Goal: Information Seeking & Learning: Learn about a topic

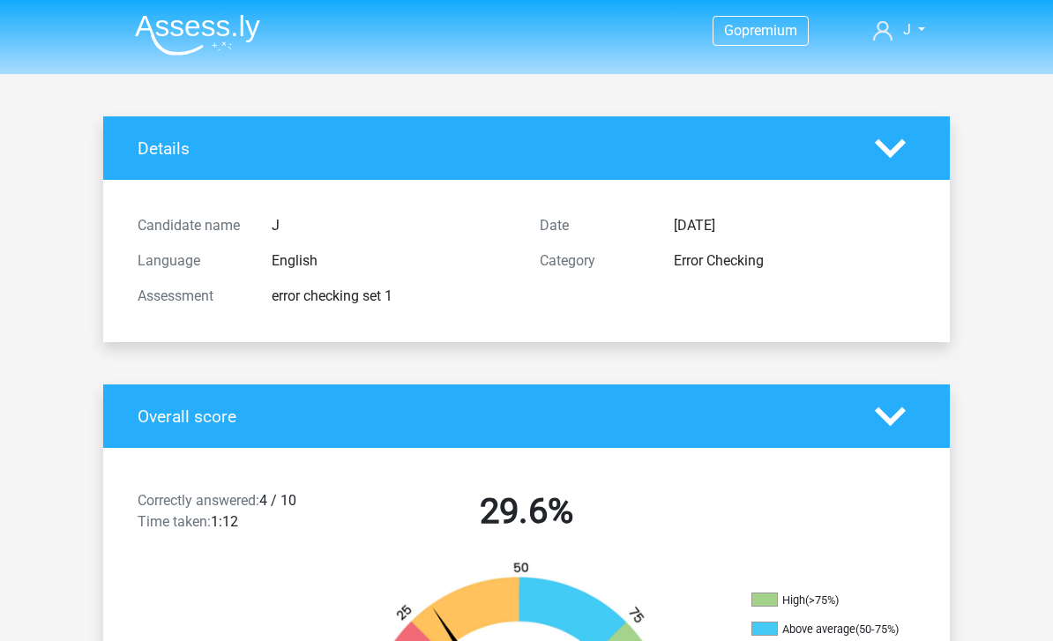
scroll to position [245, 0]
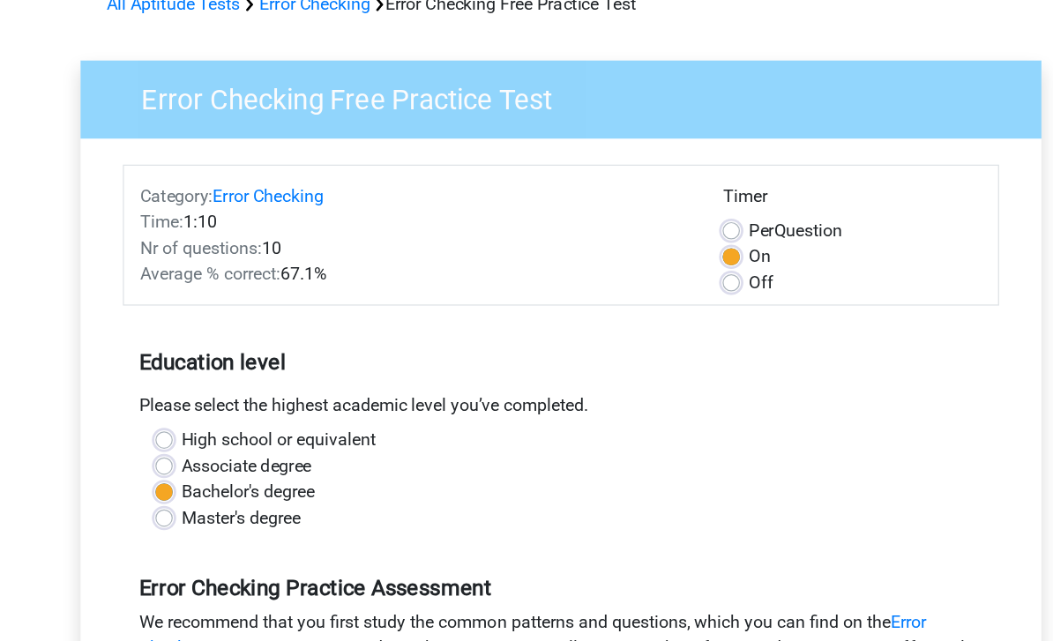
scroll to position [94, 0]
click at [679, 194] on label "Per Question" at bounding box center [717, 188] width 76 height 21
click at [658, 194] on input "Per Question" at bounding box center [665, 187] width 14 height 18
radio input "true"
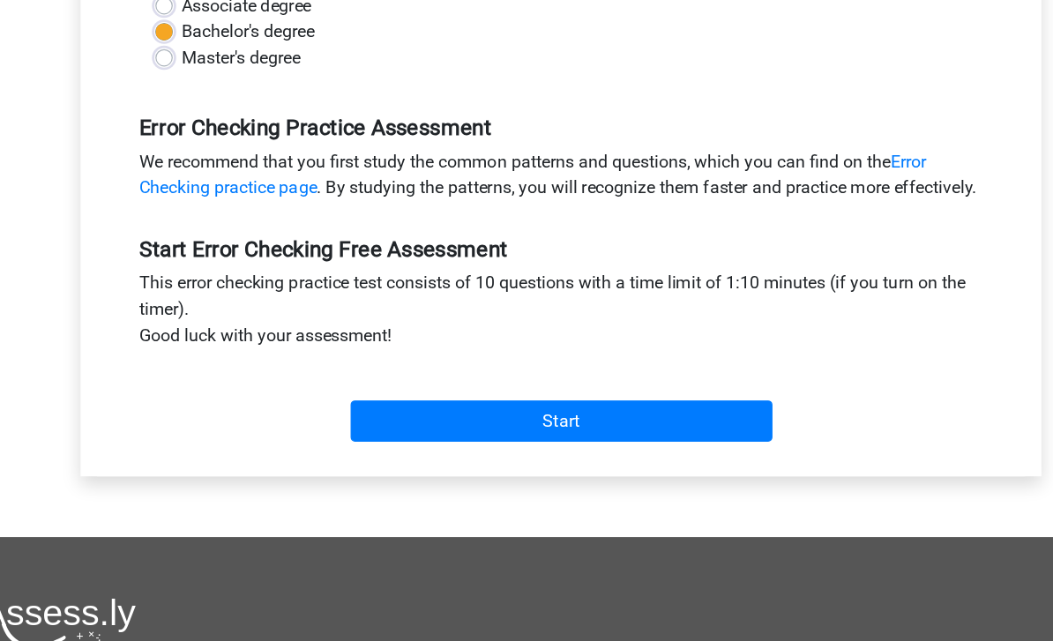
scroll to position [468, 0]
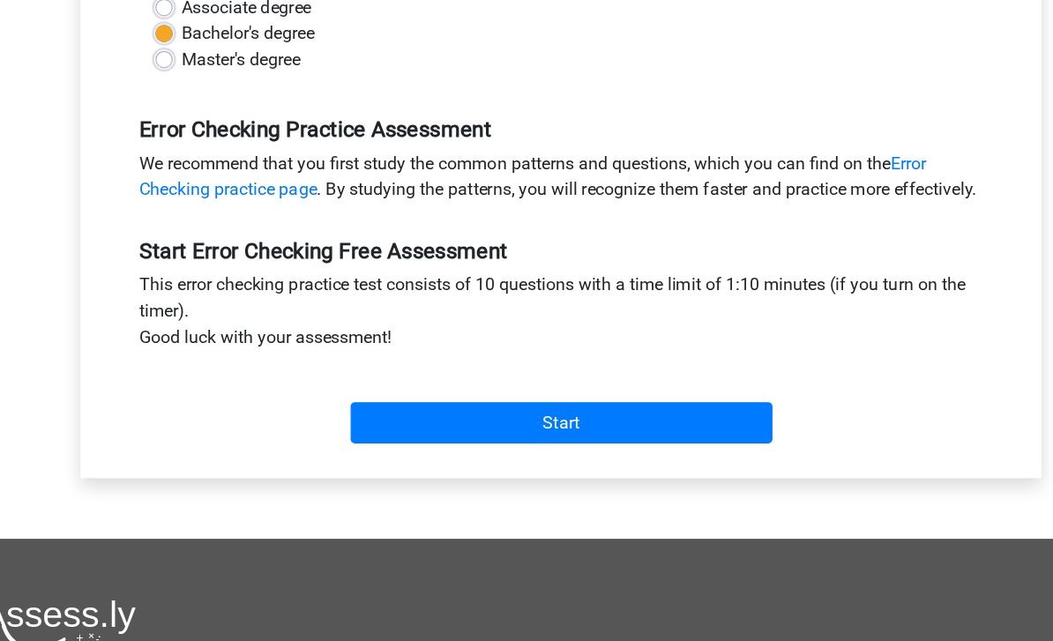
click at [594, 360] on input "Start" at bounding box center [526, 344] width 343 height 34
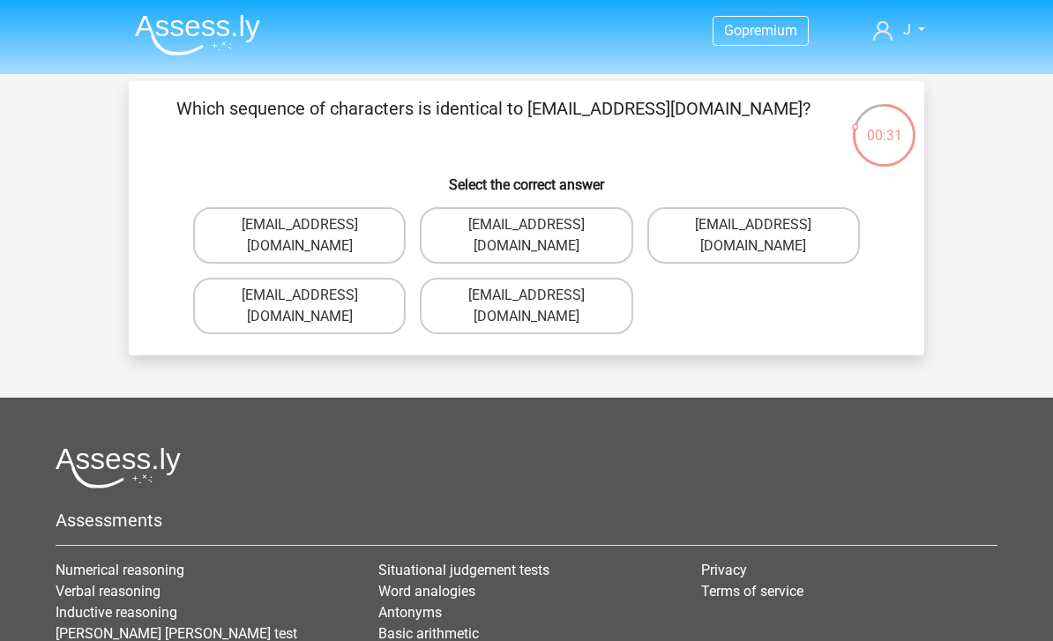
click at [245, 278] on label "[EMAIL_ADDRESS][DOMAIN_NAME]" at bounding box center [299, 306] width 213 height 56
click at [300, 295] on input "[EMAIL_ADDRESS][DOMAIN_NAME]" at bounding box center [305, 300] width 11 height 11
radio input "true"
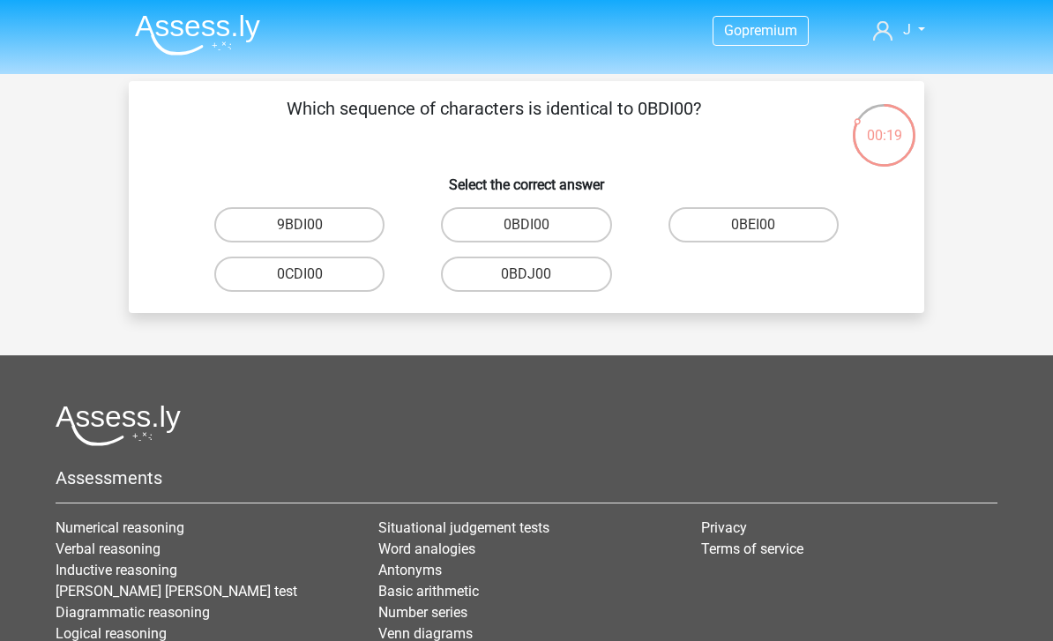
click at [556, 220] on label "0BDI00" at bounding box center [526, 224] width 170 height 35
click at [538, 225] on input "0BDI00" at bounding box center [531, 230] width 11 height 11
radio input "true"
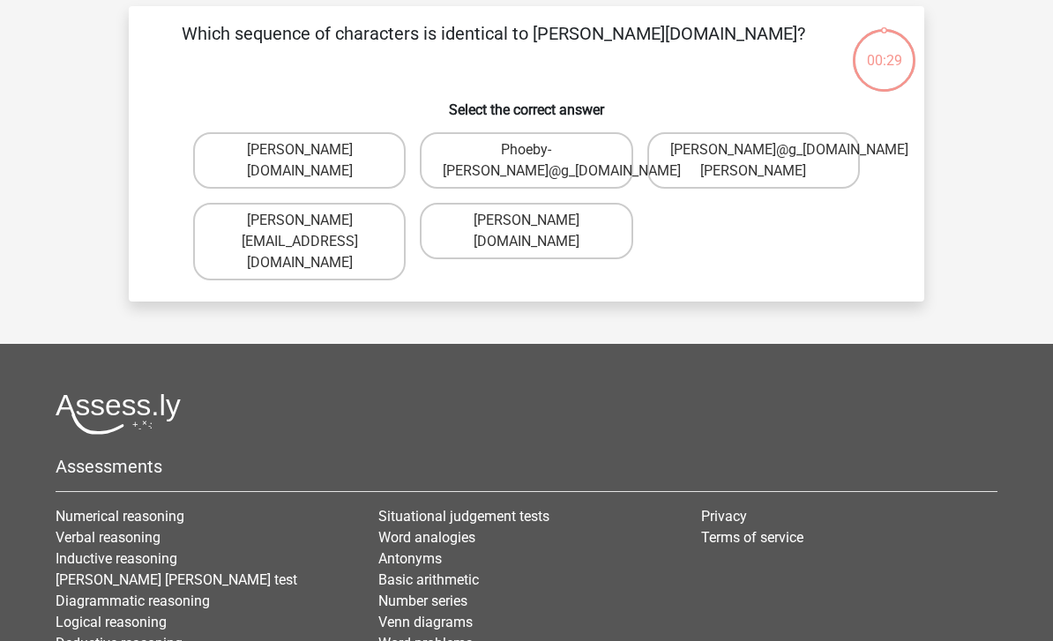
scroll to position [81, 0]
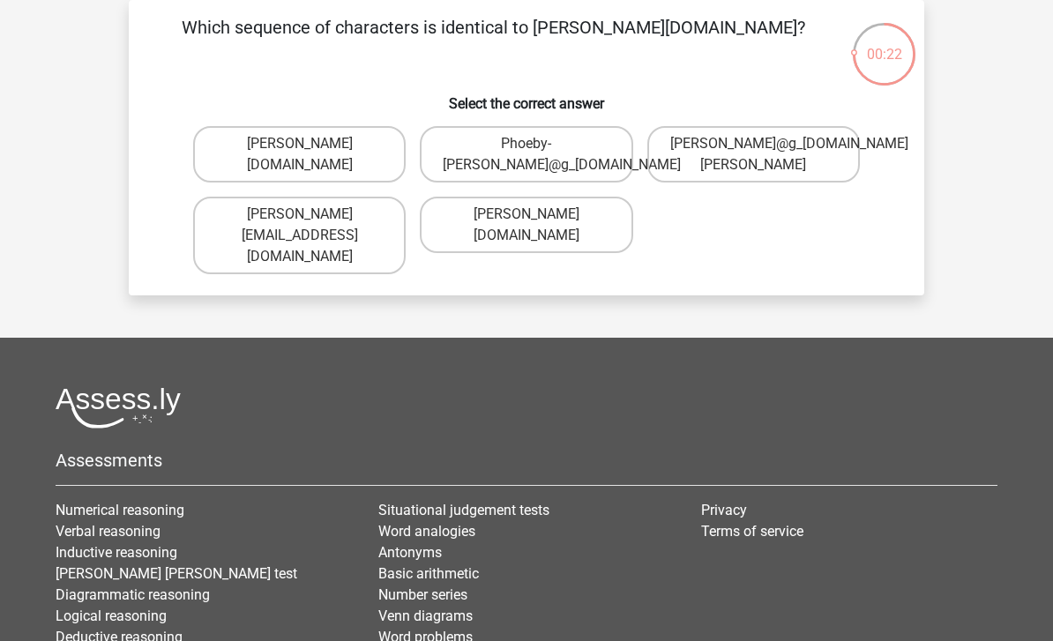
click at [235, 155] on label "[PERSON_NAME][DOMAIN_NAME]" at bounding box center [299, 154] width 213 height 56
click at [300, 155] on input "[PERSON_NAME][DOMAIN_NAME]" at bounding box center [305, 149] width 11 height 11
radio input "true"
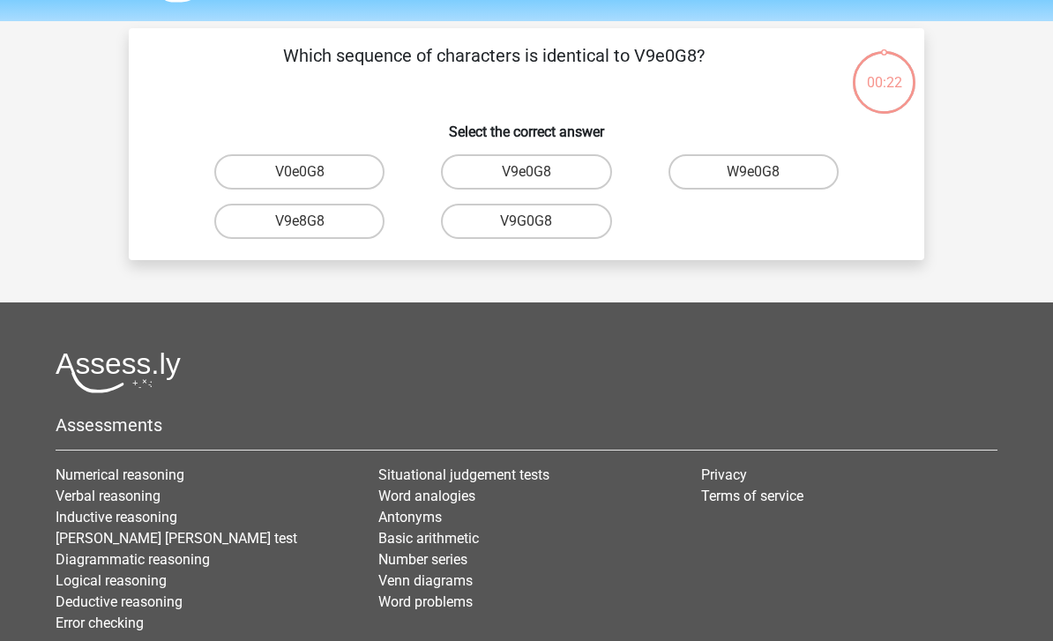
scroll to position [0, 0]
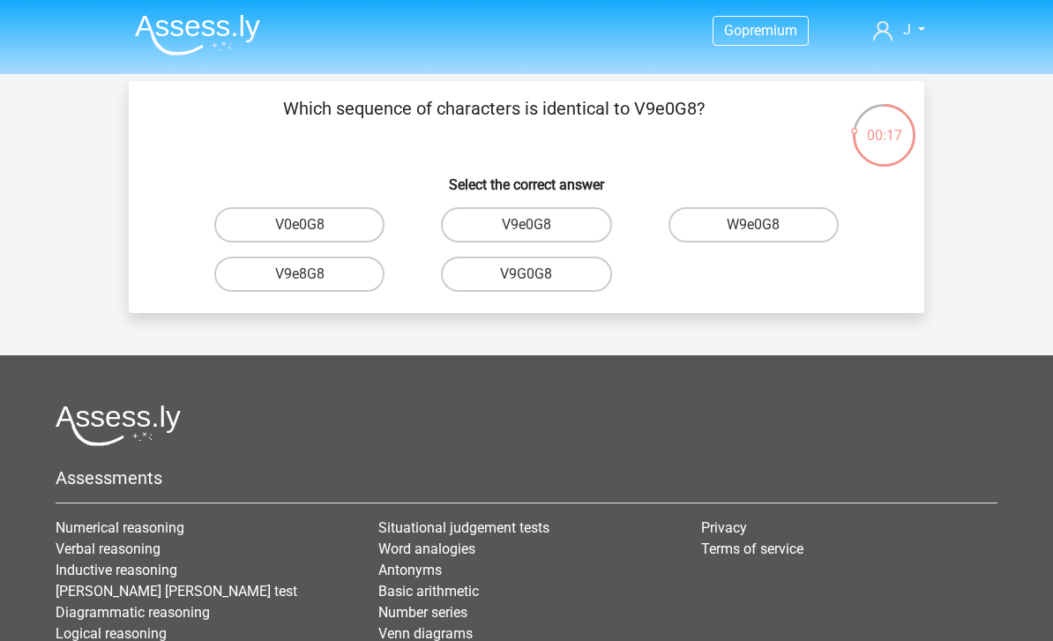
click at [558, 222] on label "V9e0G8" at bounding box center [526, 224] width 170 height 35
click at [538, 225] on input "V9e0G8" at bounding box center [531, 230] width 11 height 11
radio input "true"
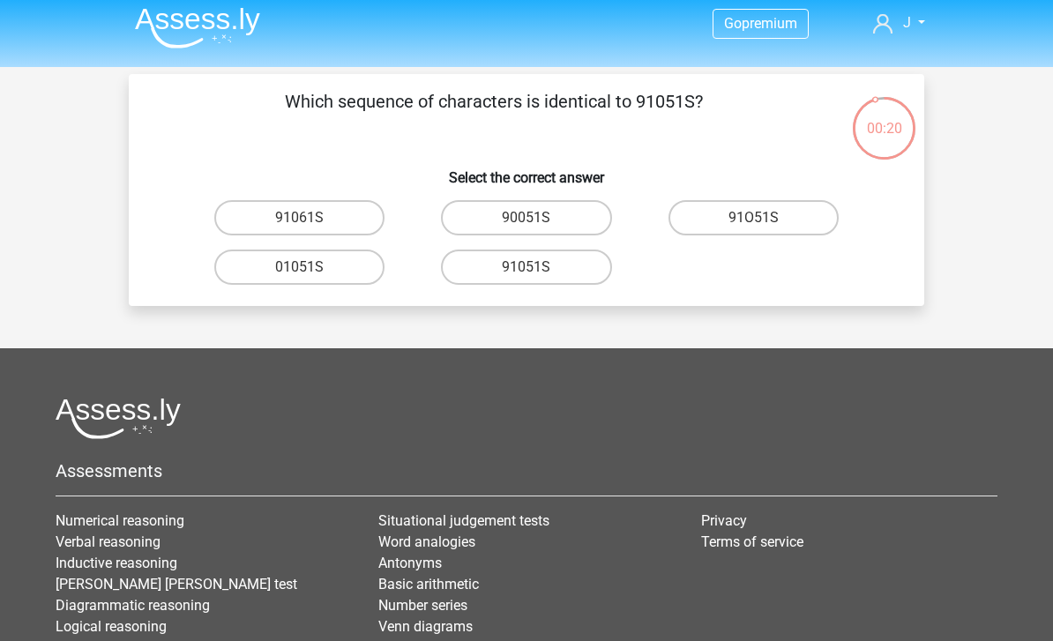
scroll to position [6, 0]
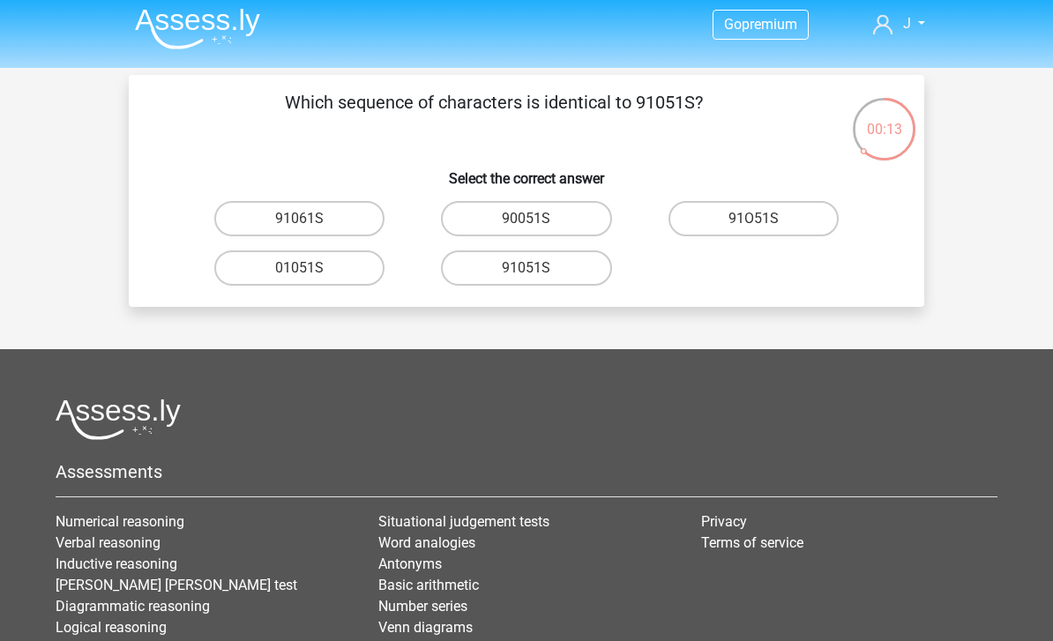
click at [569, 270] on label "91051S" at bounding box center [526, 267] width 170 height 35
click at [538, 270] on input "91051S" at bounding box center [531, 273] width 11 height 11
radio input "true"
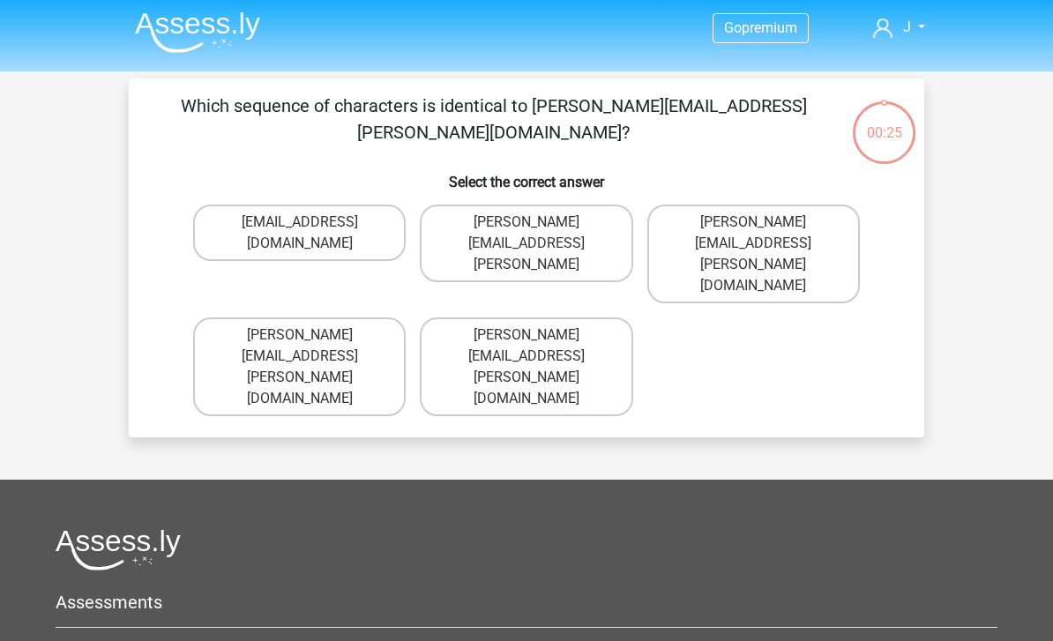
scroll to position [0, 0]
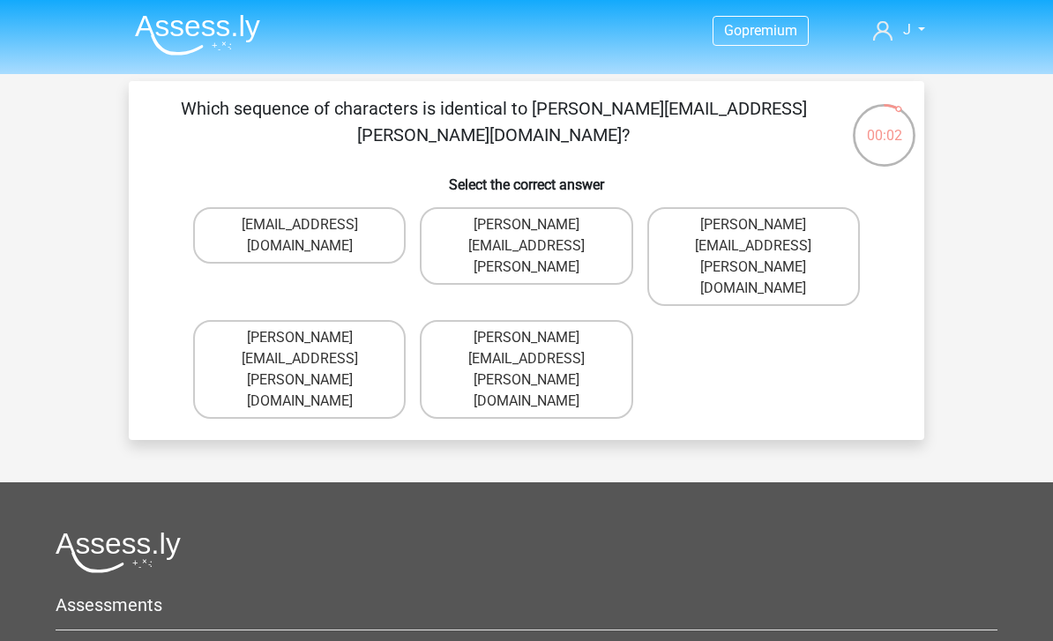
click at [209, 320] on label "Connor.Paterson@mailme.com" at bounding box center [299, 369] width 213 height 99
click at [300, 338] on input "Connor.Paterson@mailme.com" at bounding box center [305, 343] width 11 height 11
radio input "true"
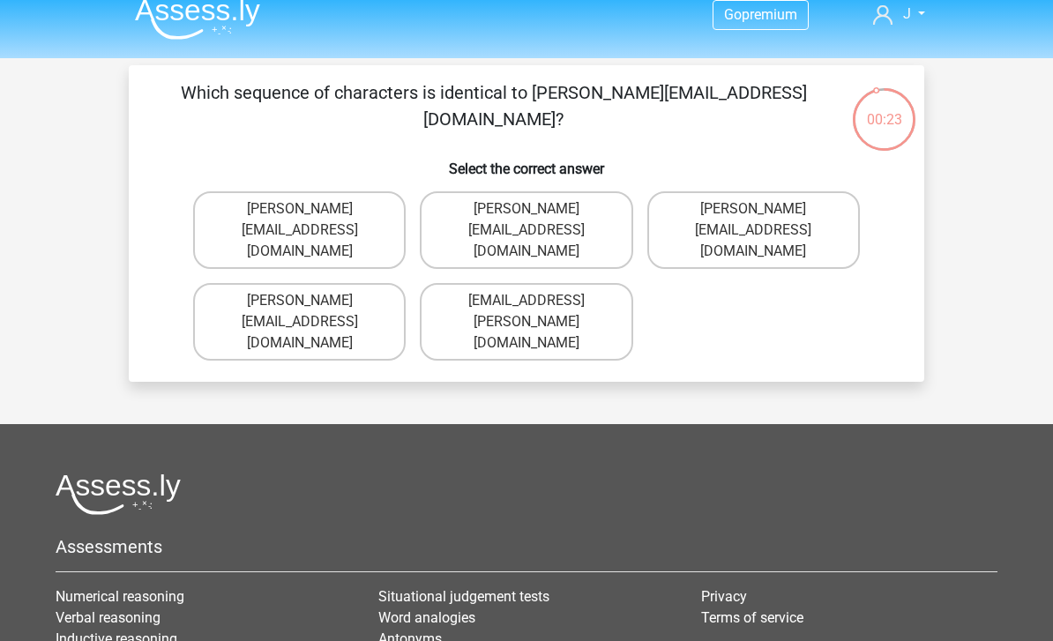
scroll to position [11, 0]
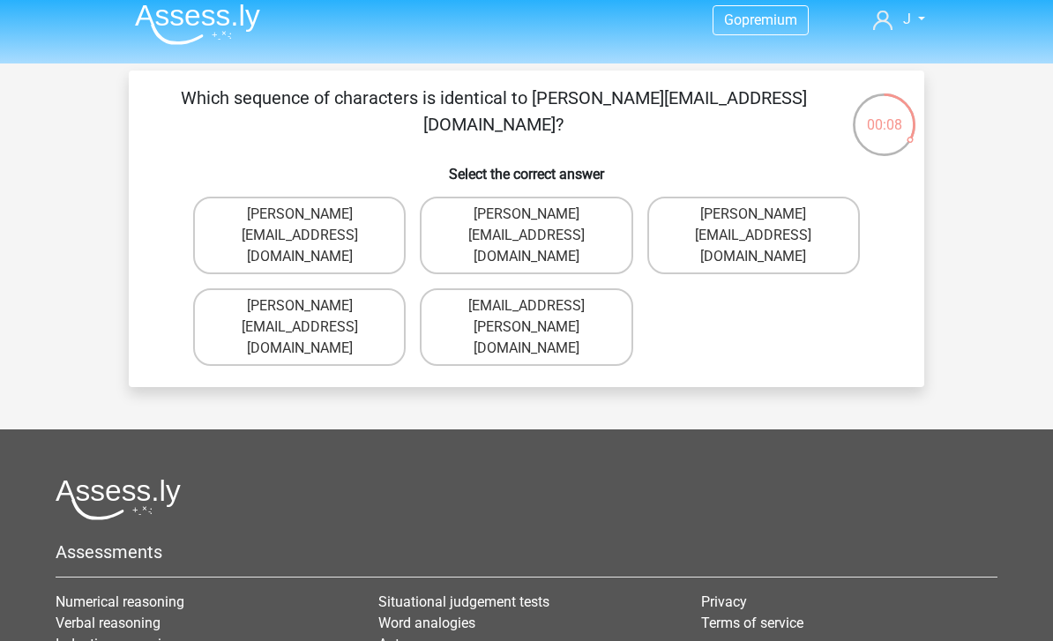
click at [221, 235] on label "Ava-Carroll@mailme.uk.com" at bounding box center [299, 236] width 213 height 78
click at [300, 226] on input "Ava-Carroll@mailme.uk.com" at bounding box center [305, 219] width 11 height 11
radio input "true"
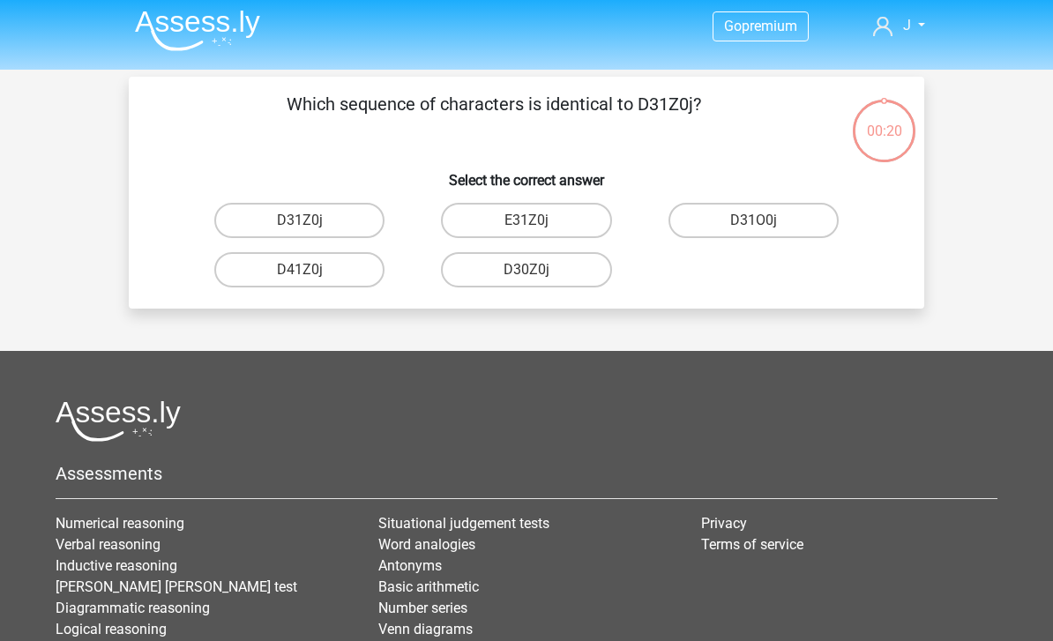
scroll to position [0, 0]
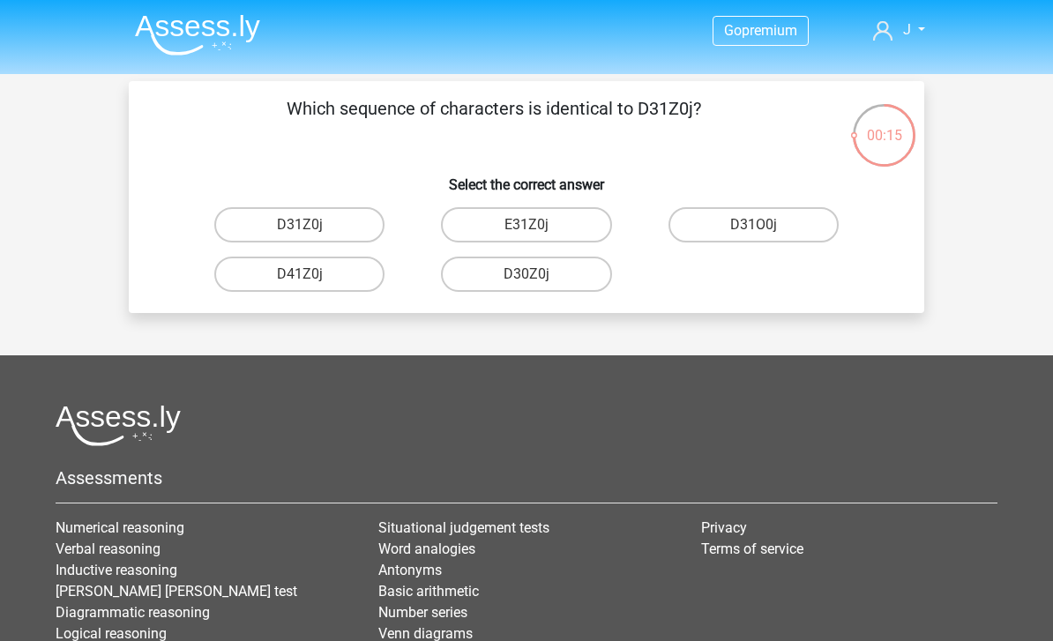
click at [255, 222] on label "D31Z0j" at bounding box center [299, 224] width 170 height 35
click at [300, 225] on input "D31Z0j" at bounding box center [305, 230] width 11 height 11
radio input "true"
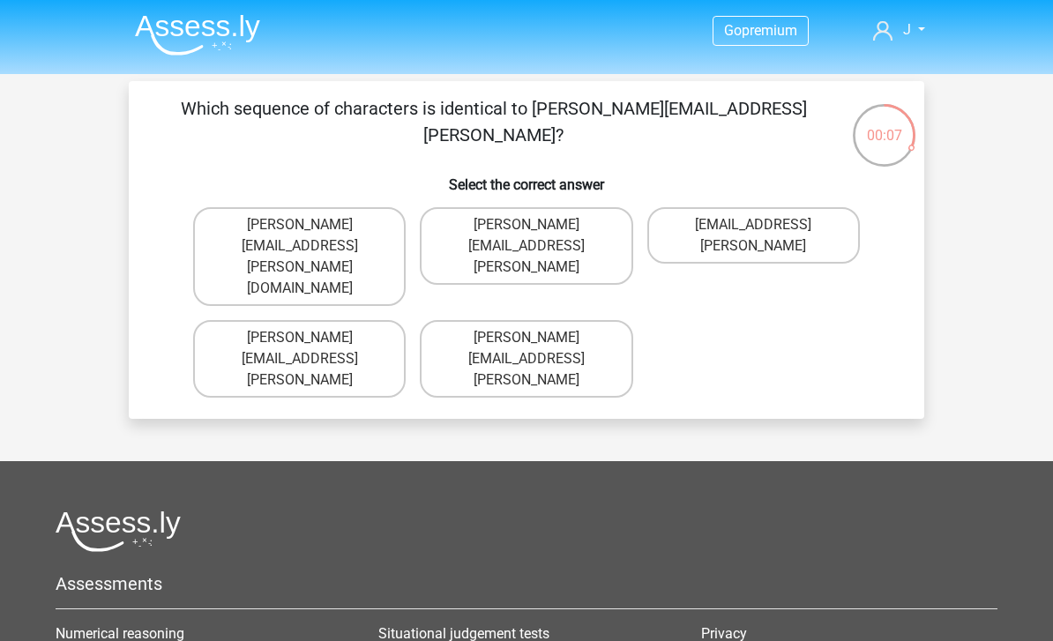
click at [236, 320] on label "Arthur.Bradley@memail.coo" at bounding box center [299, 359] width 213 height 78
click at [300, 338] on input "Arthur.Bradley@memail.coo" at bounding box center [305, 343] width 11 height 11
radio input "true"
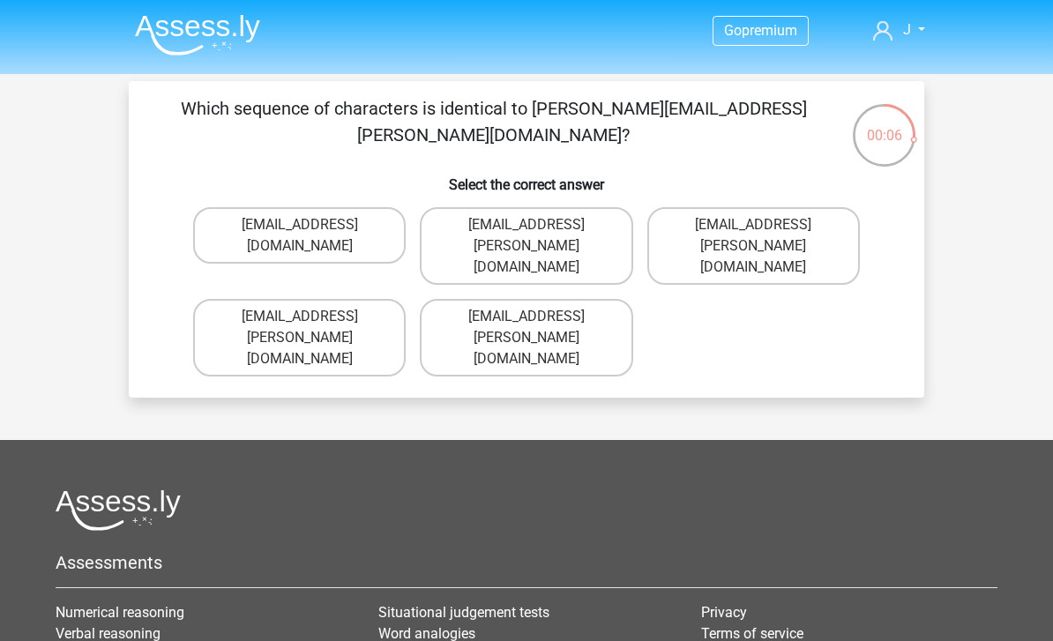
click at [247, 228] on label "Theo+Sadller@Gmail.uk.com" at bounding box center [299, 235] width 213 height 56
click at [300, 228] on input "Theo+Sadller@Gmail.uk.com" at bounding box center [305, 230] width 11 height 11
radio input "true"
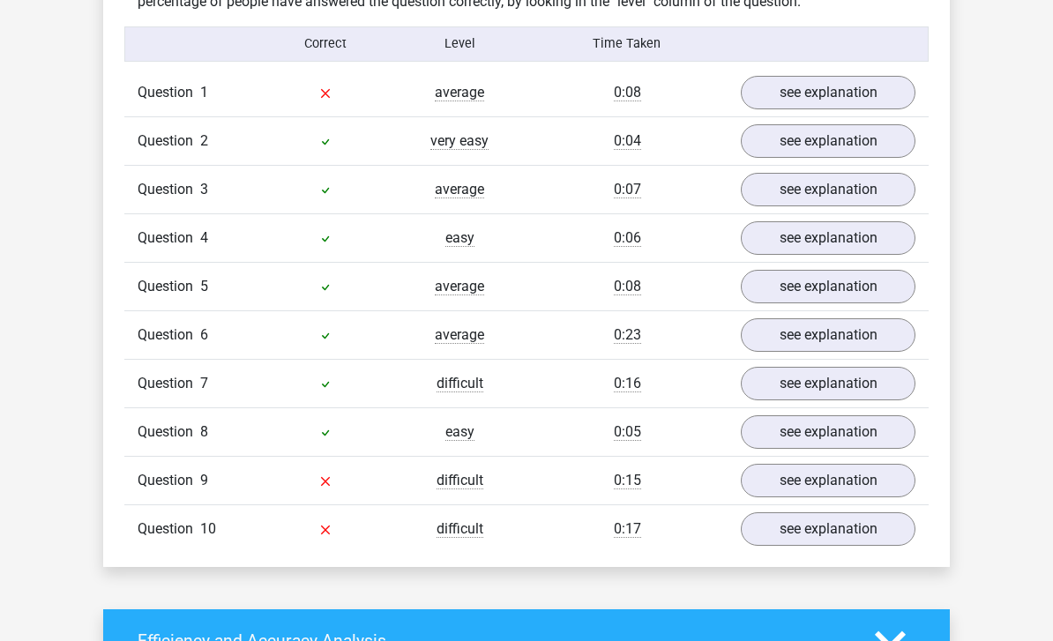
scroll to position [1363, 0]
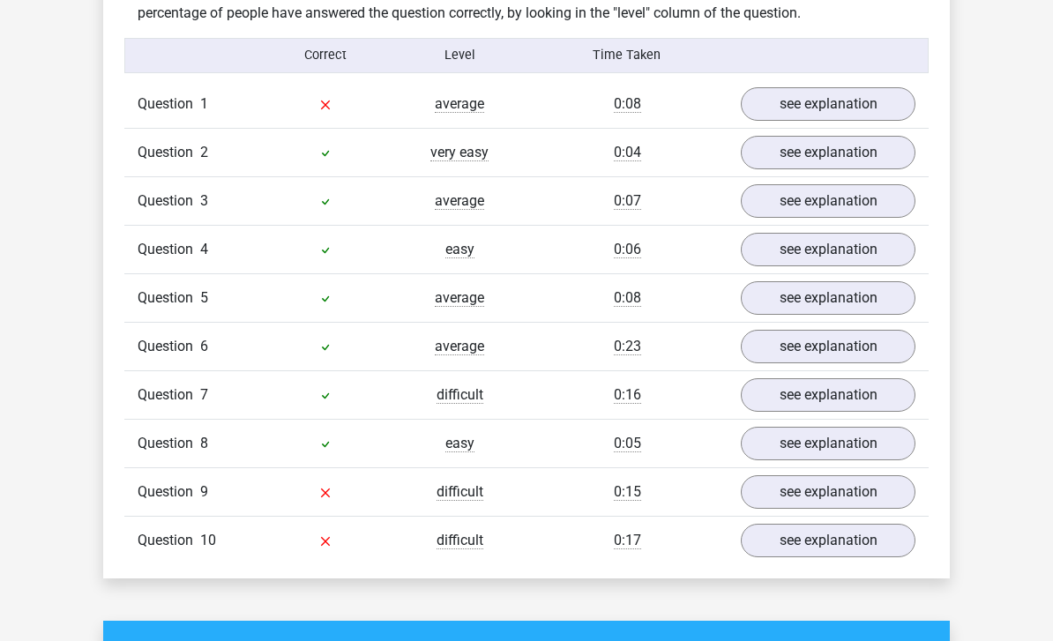
click at [876, 95] on link "see explanation" at bounding box center [828, 104] width 175 height 34
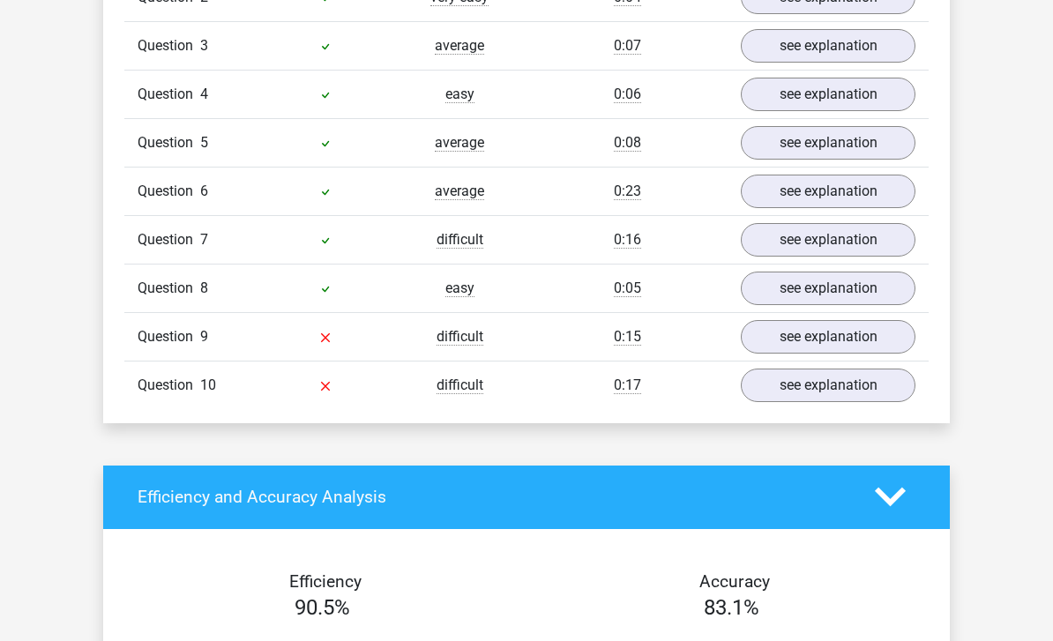
click at [860, 332] on link "see explanation" at bounding box center [828, 338] width 175 height 34
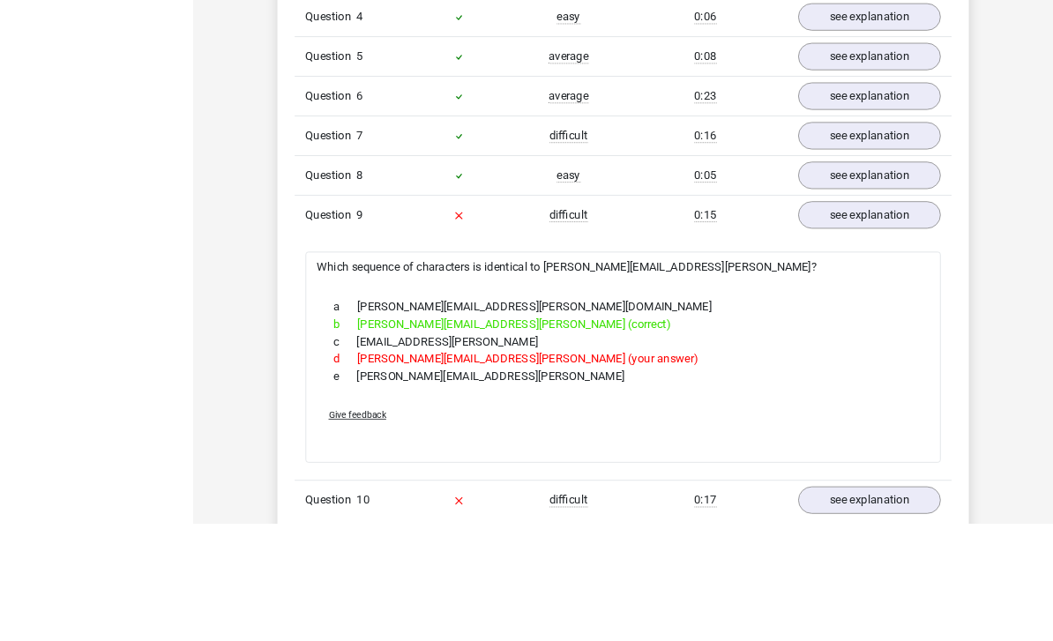
scroll to position [1992, 0]
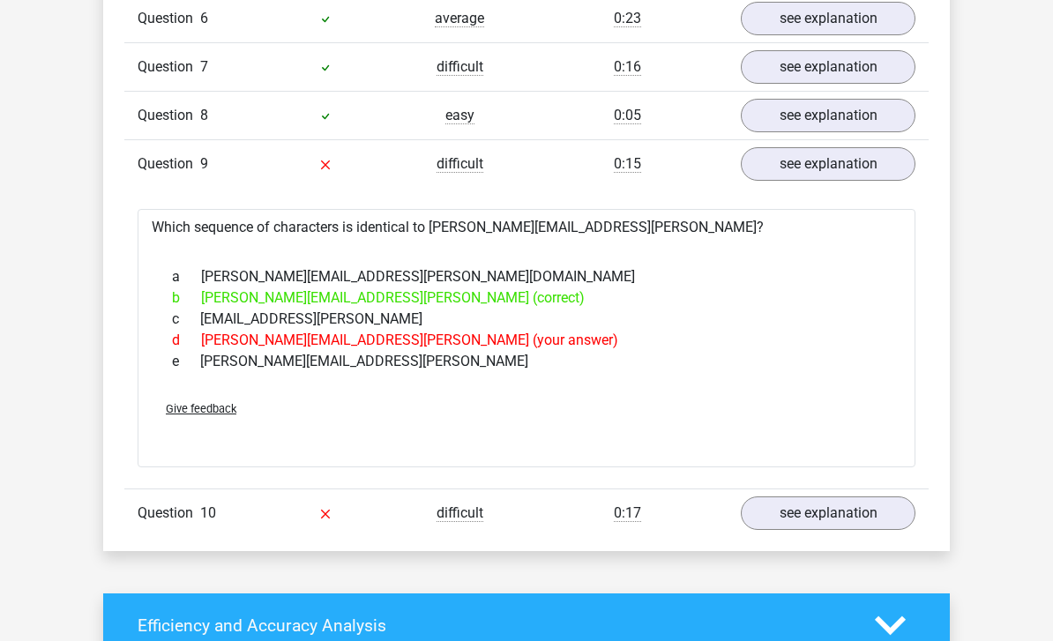
click at [860, 165] on link "see explanation" at bounding box center [828, 164] width 175 height 34
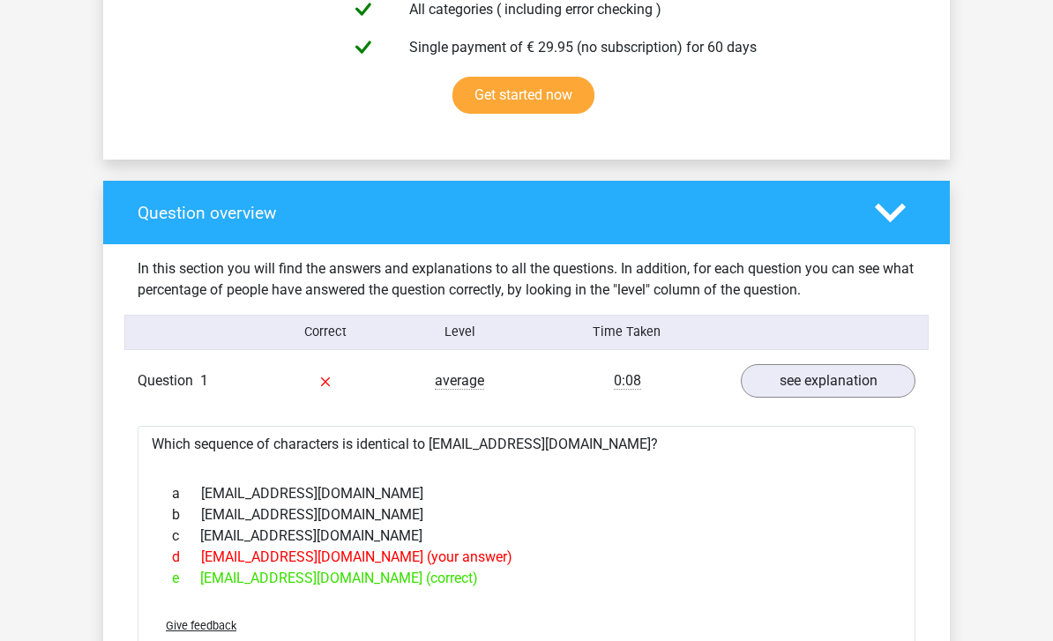
click at [863, 377] on link "see explanation" at bounding box center [828, 382] width 175 height 34
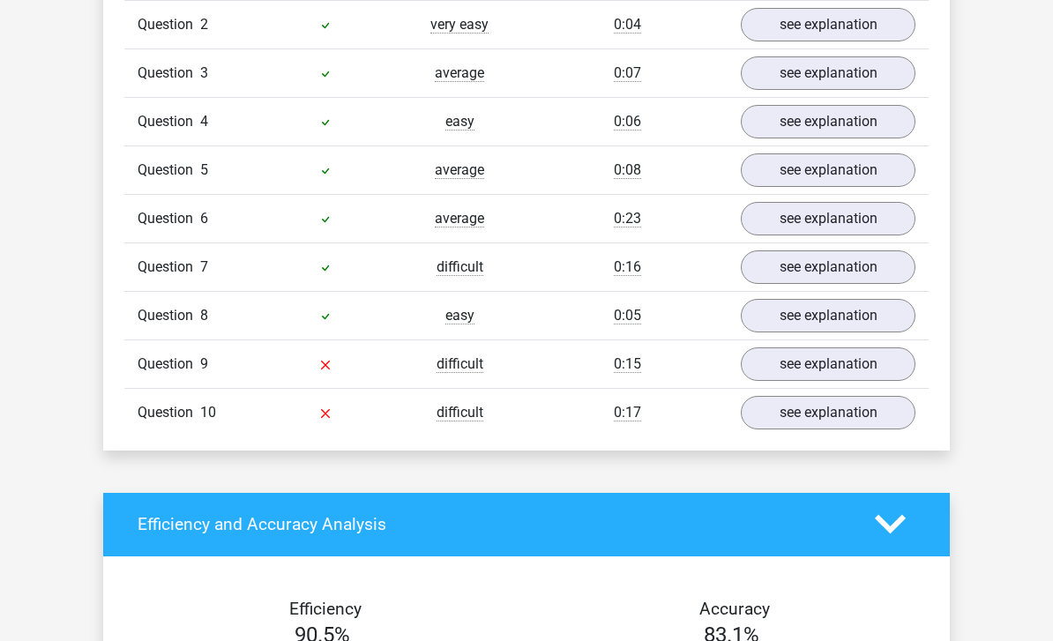
scroll to position [1514, 0]
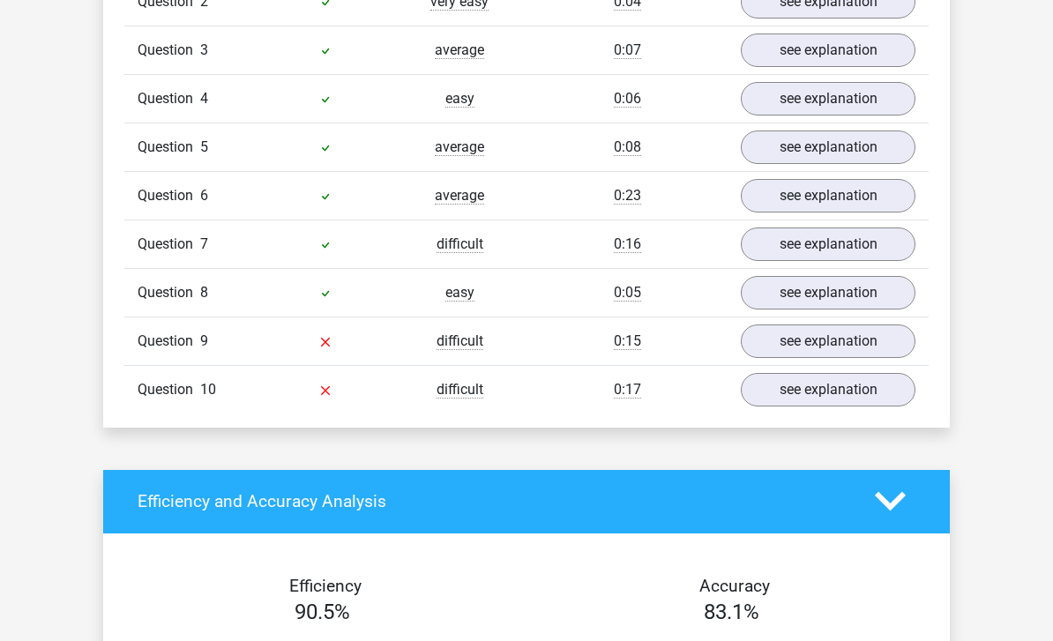
click at [851, 396] on link "see explanation" at bounding box center [828, 390] width 175 height 34
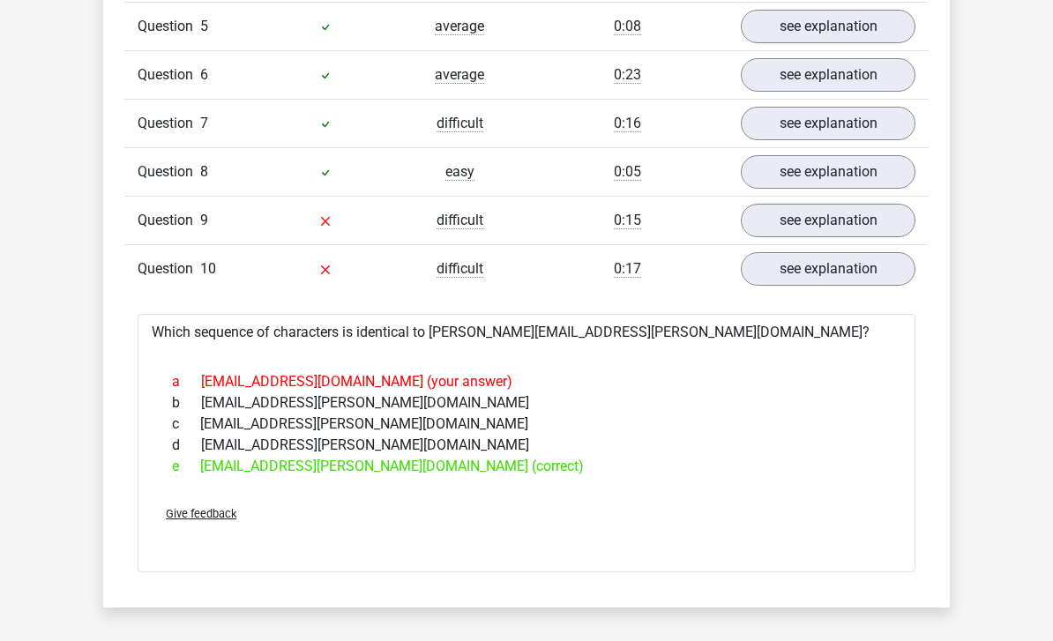
scroll to position [1637, 0]
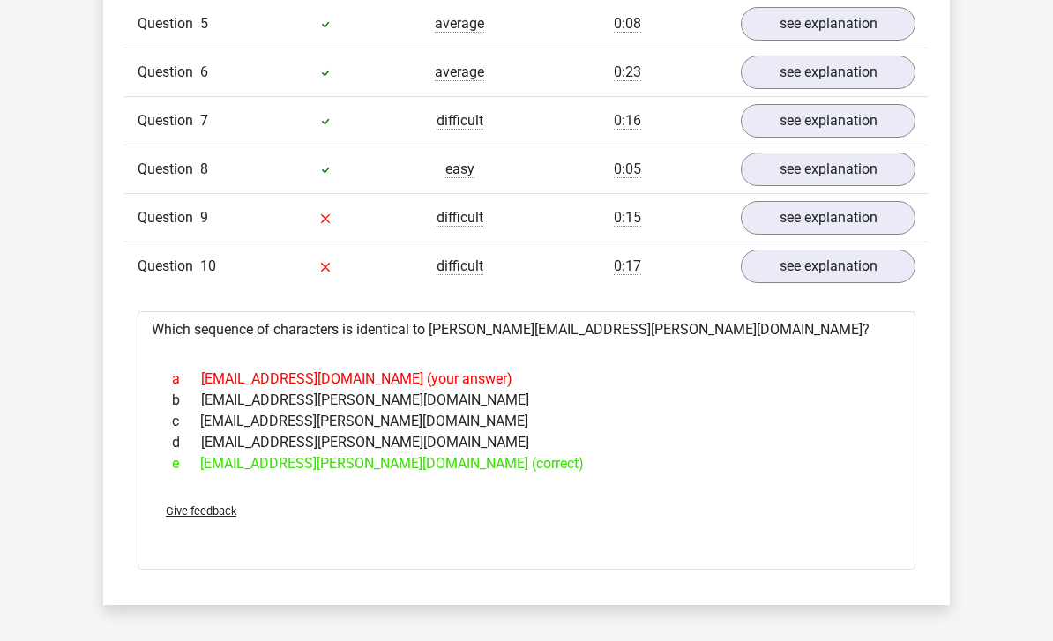
click at [860, 269] on link "see explanation" at bounding box center [828, 267] width 175 height 34
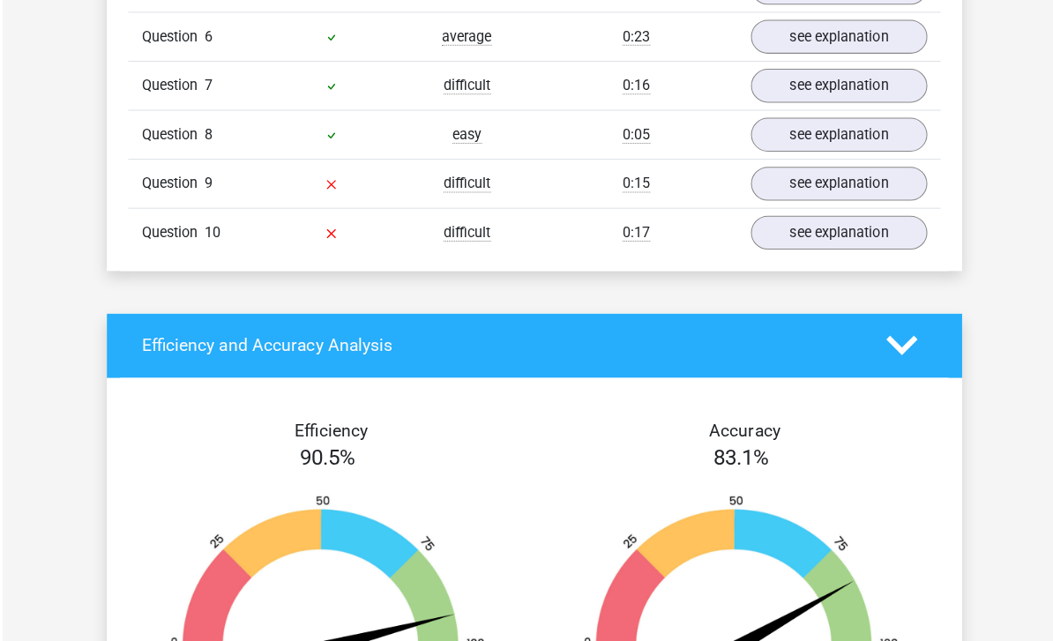
scroll to position [1673, 0]
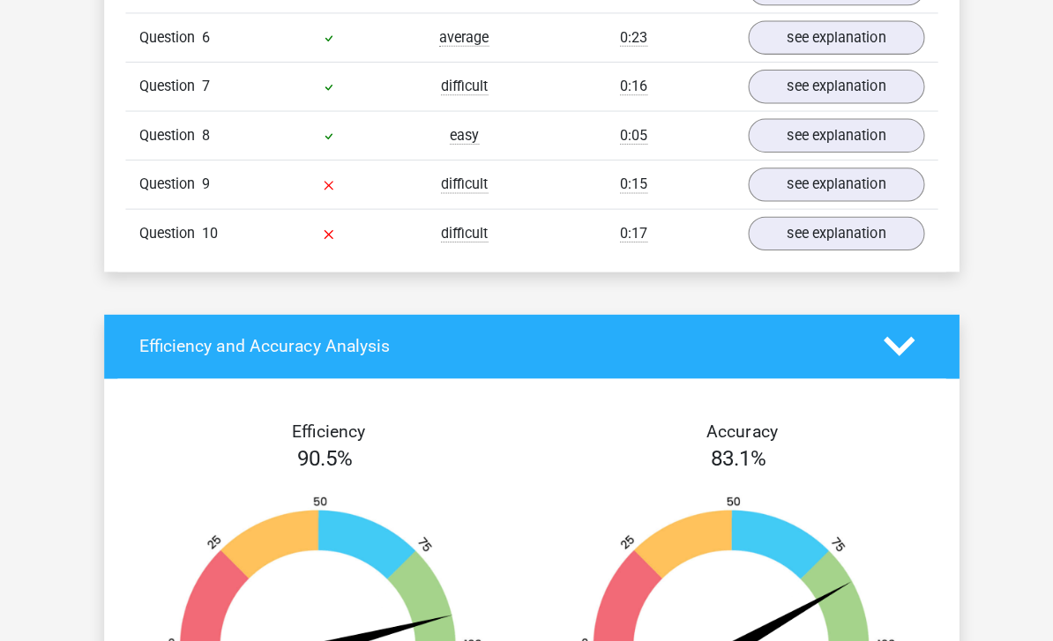
click at [992, 410] on div "Go premium J joryabdullah94@gmail.com" at bounding box center [526, 194] width 1053 height 3735
click at [1036, 396] on div "Go premium J joryabdullah94@gmail.com" at bounding box center [526, 194] width 1053 height 3735
